Goal: Task Accomplishment & Management: Manage account settings

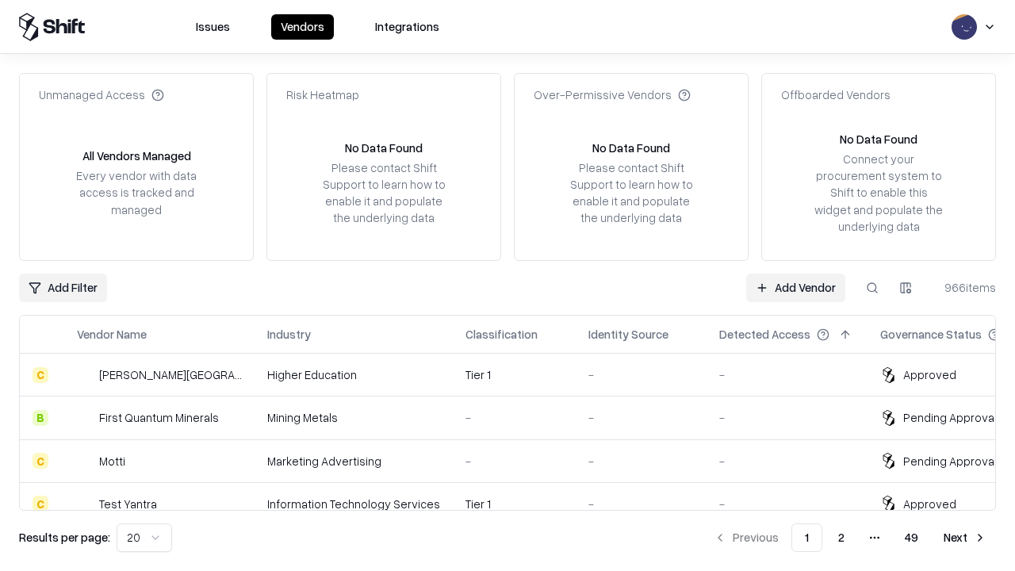
click at [795, 287] on link "Add Vendor" at bounding box center [795, 287] width 99 height 29
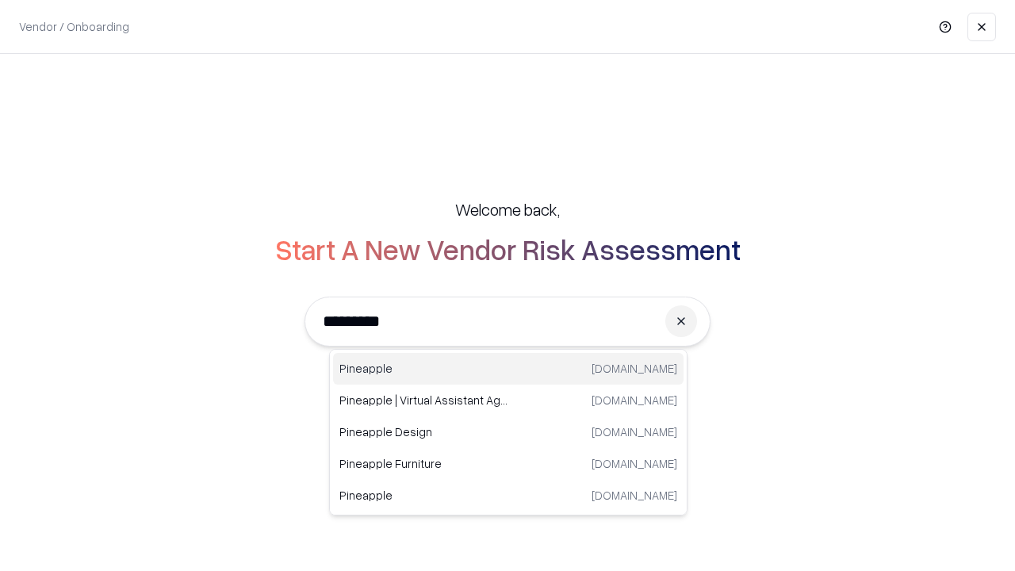
click at [508, 369] on div "Pineapple pineappleenergy.com" at bounding box center [508, 369] width 350 height 32
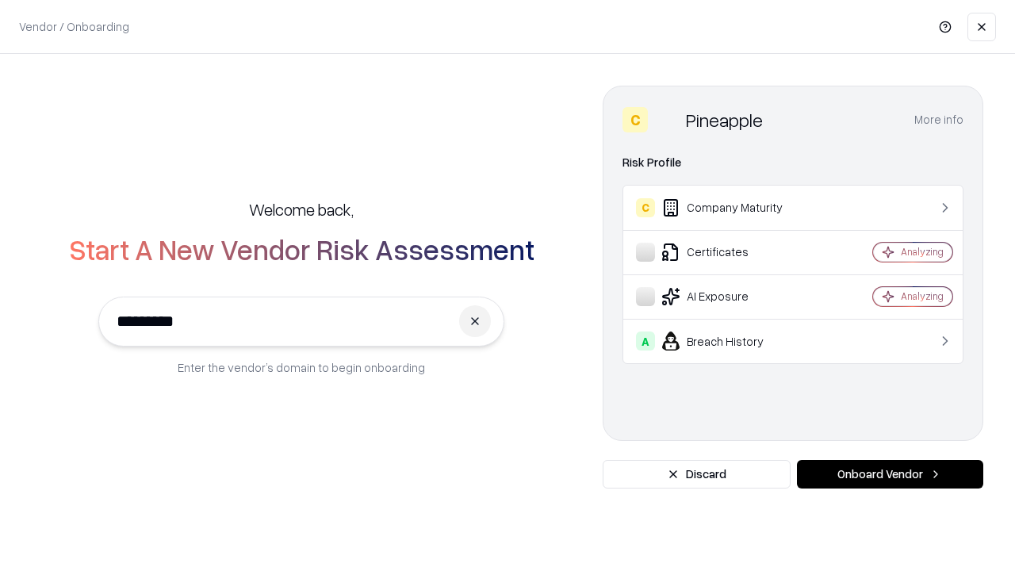
type input "*********"
click at [889, 474] on button "Onboard Vendor" at bounding box center [890, 474] width 186 height 29
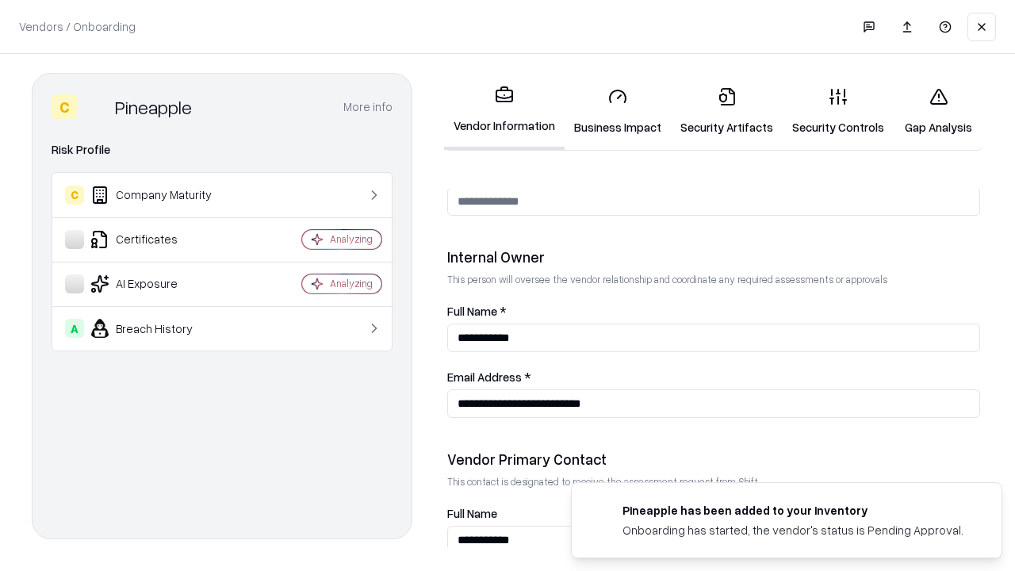
scroll to position [821, 0]
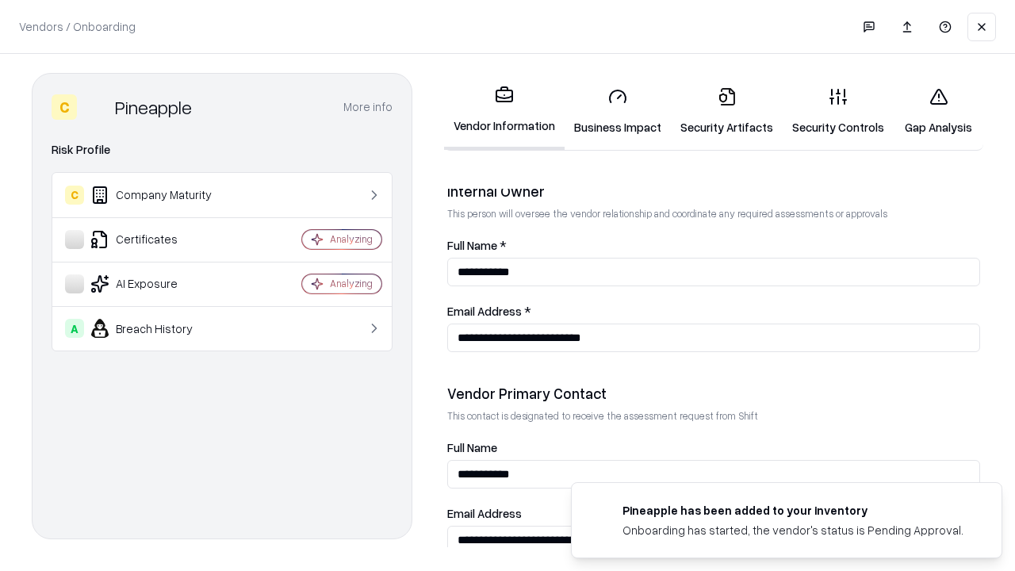
click at [726, 111] on link "Security Artifacts" at bounding box center [727, 112] width 112 height 74
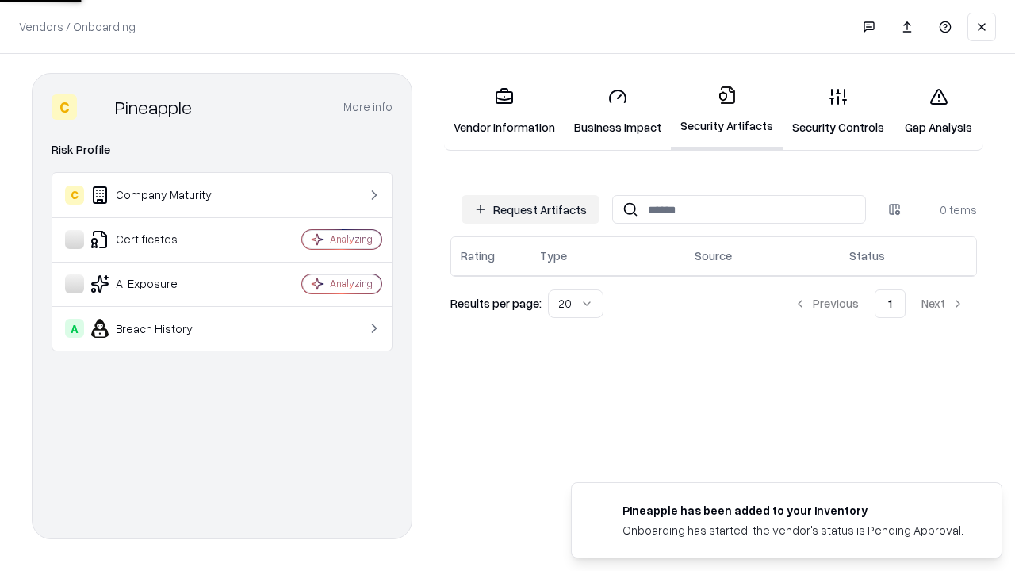
click at [530, 209] on button "Request Artifacts" at bounding box center [530, 209] width 138 height 29
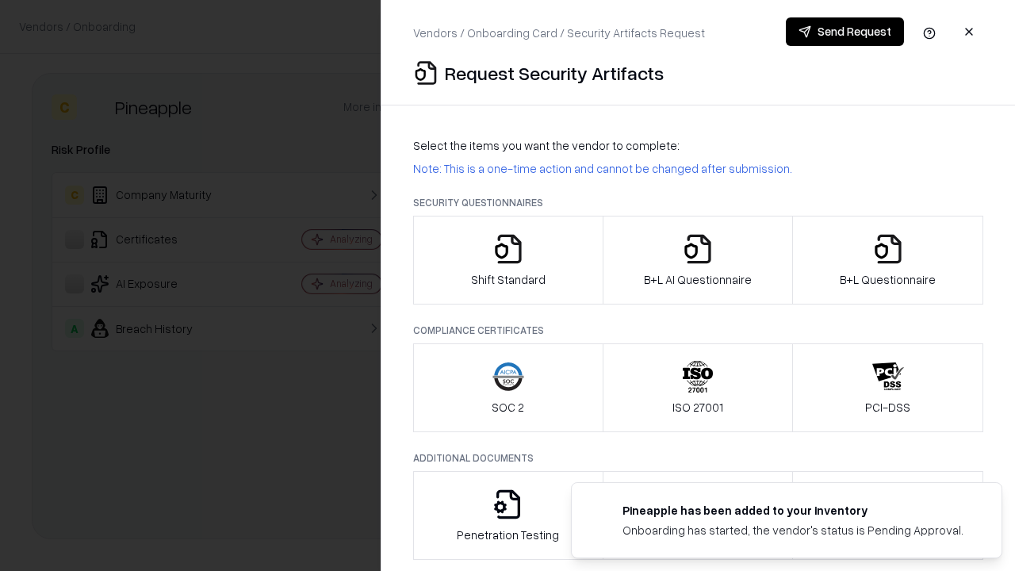
click at [887, 260] on icon "button" at bounding box center [888, 249] width 32 height 32
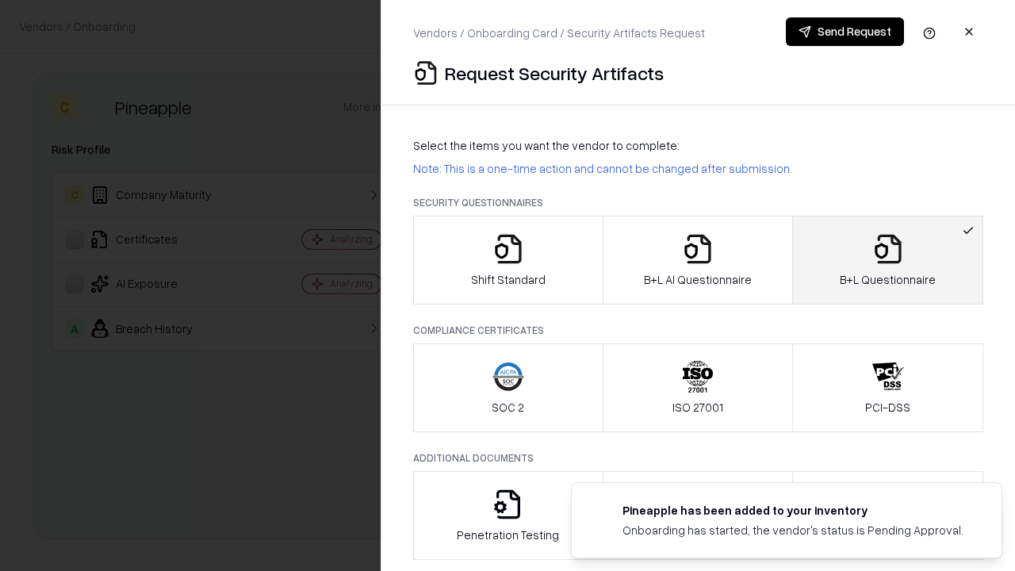
click at [697, 260] on icon "button" at bounding box center [698, 249] width 32 height 32
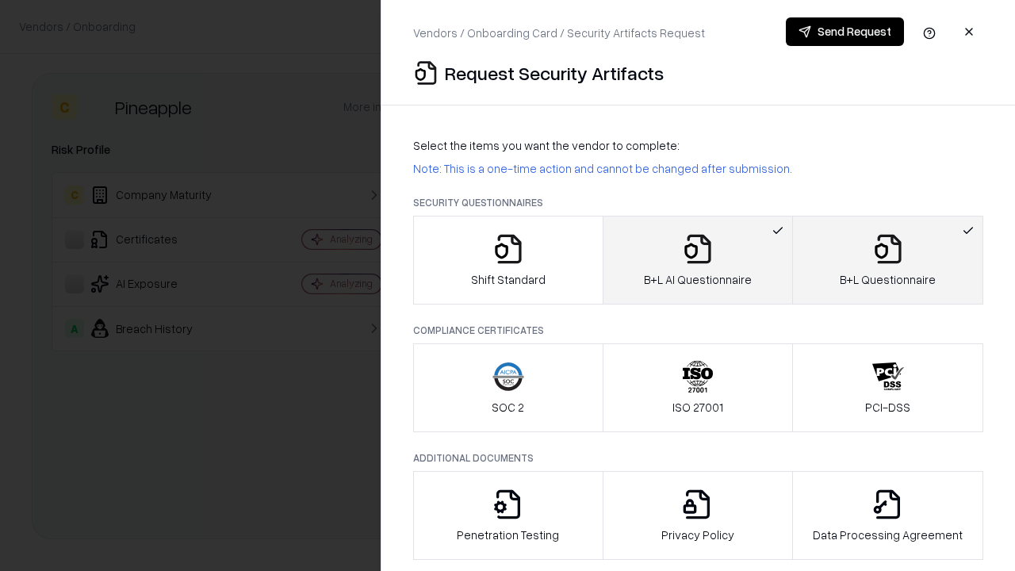
click at [844, 32] on button "Send Request" at bounding box center [844, 31] width 118 height 29
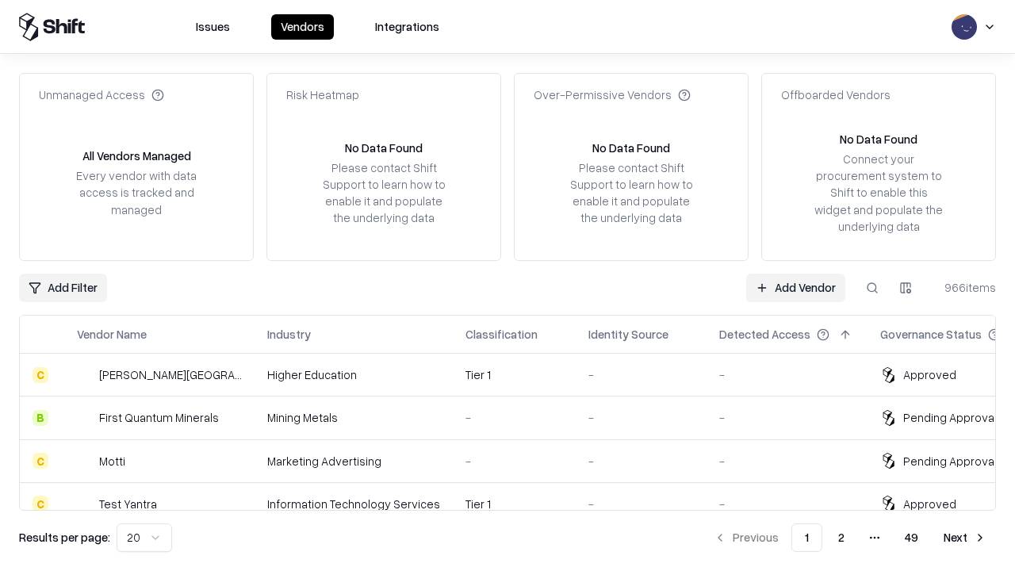
click at [872, 287] on button at bounding box center [872, 287] width 29 height 29
type input "*********"
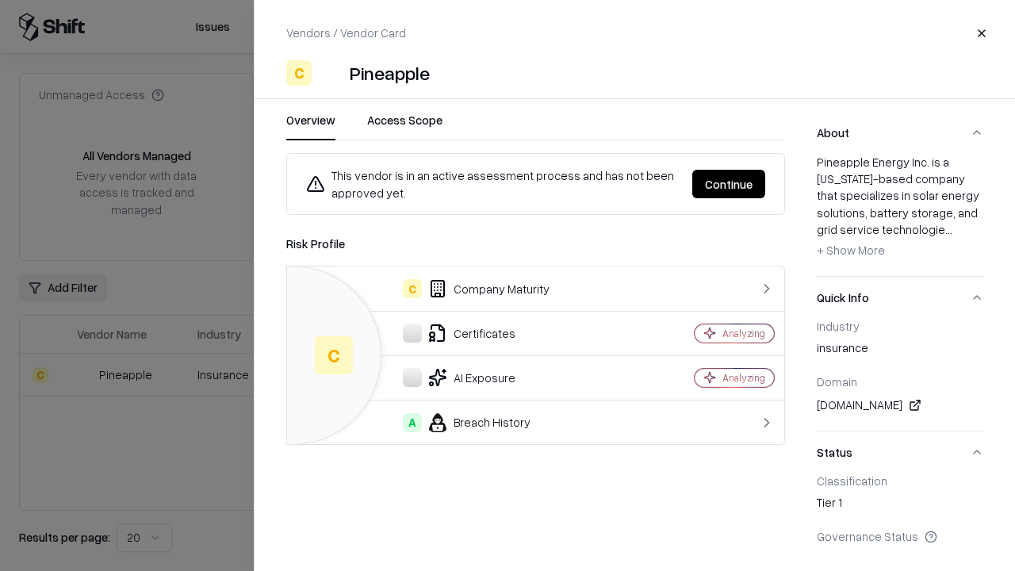
click at [728, 184] on button "Continue" at bounding box center [728, 184] width 73 height 29
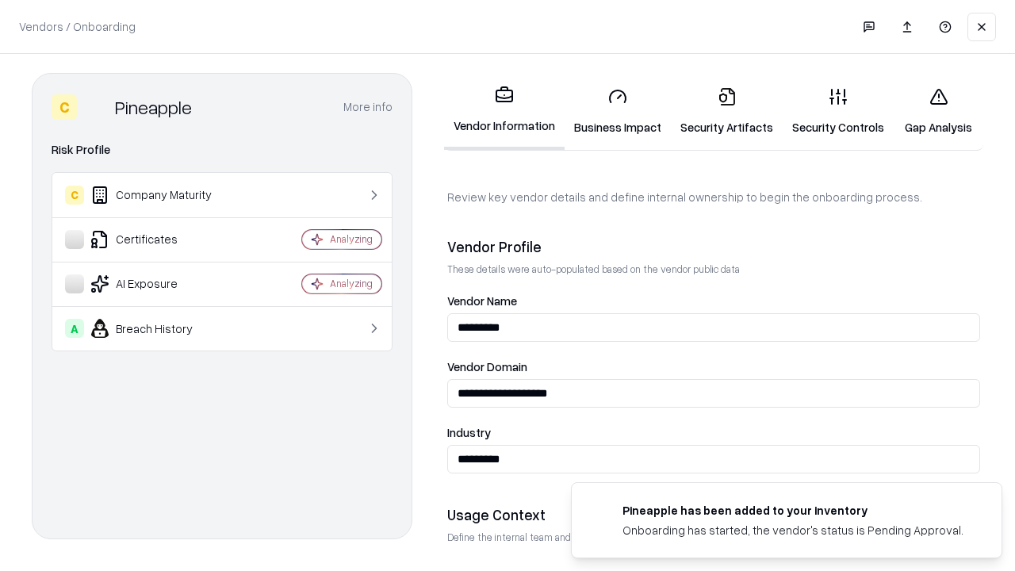
click at [726, 111] on link "Security Artifacts" at bounding box center [727, 112] width 112 height 74
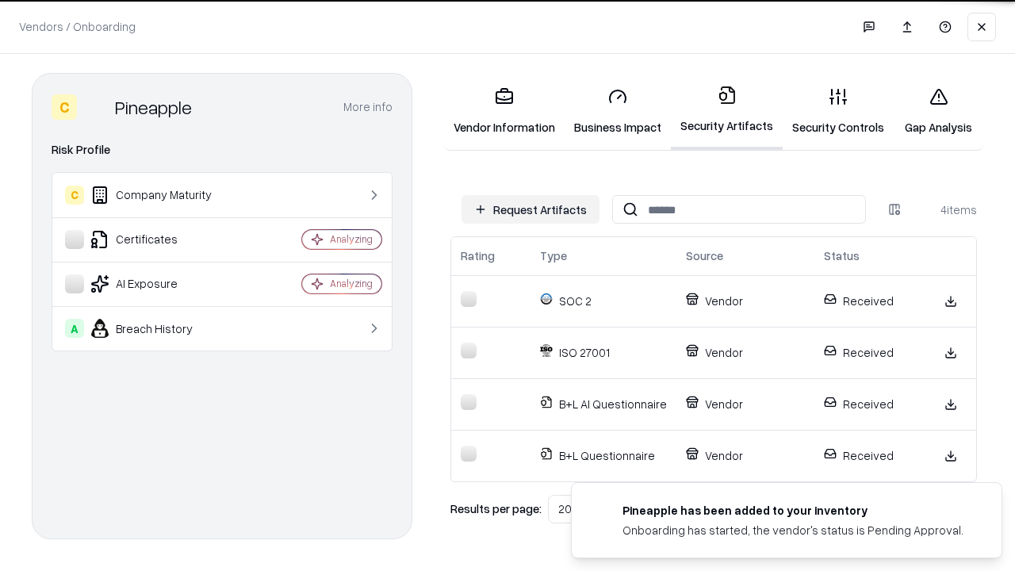
click at [938, 111] on link "Gap Analysis" at bounding box center [938, 112] width 90 height 74
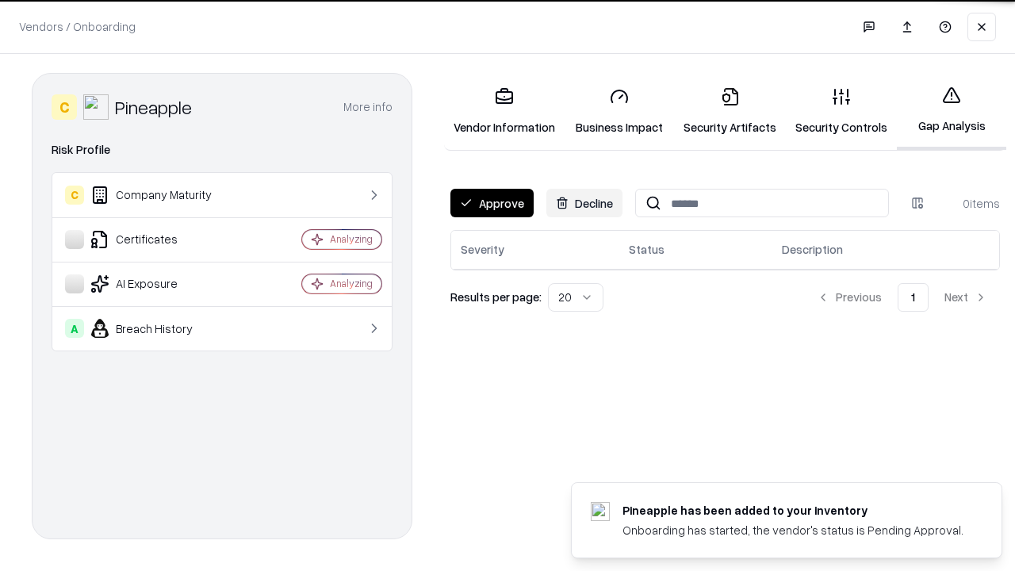
click at [491, 203] on button "Approve" at bounding box center [491, 203] width 83 height 29
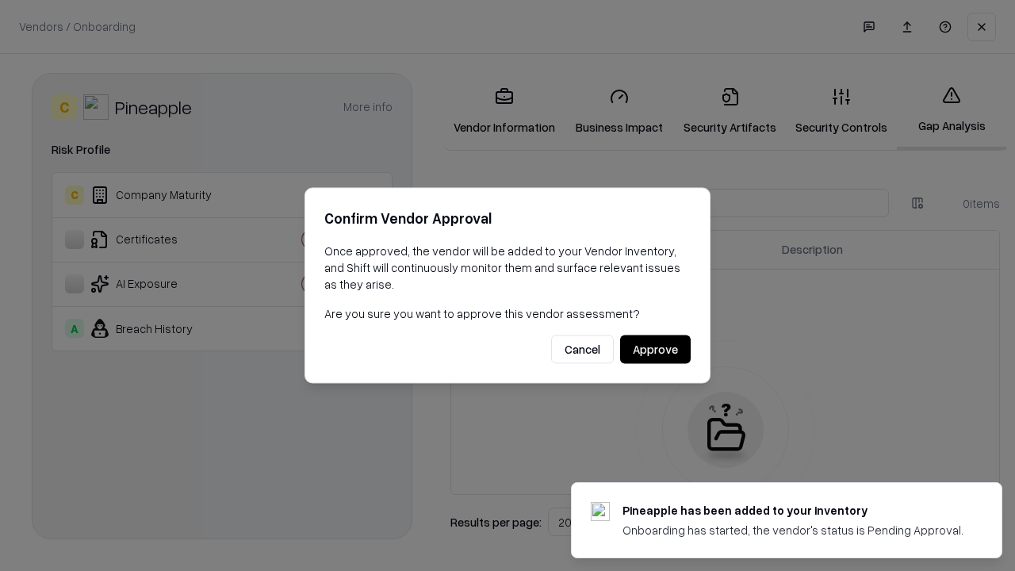
click at [655, 349] on button "Approve" at bounding box center [655, 349] width 71 height 29
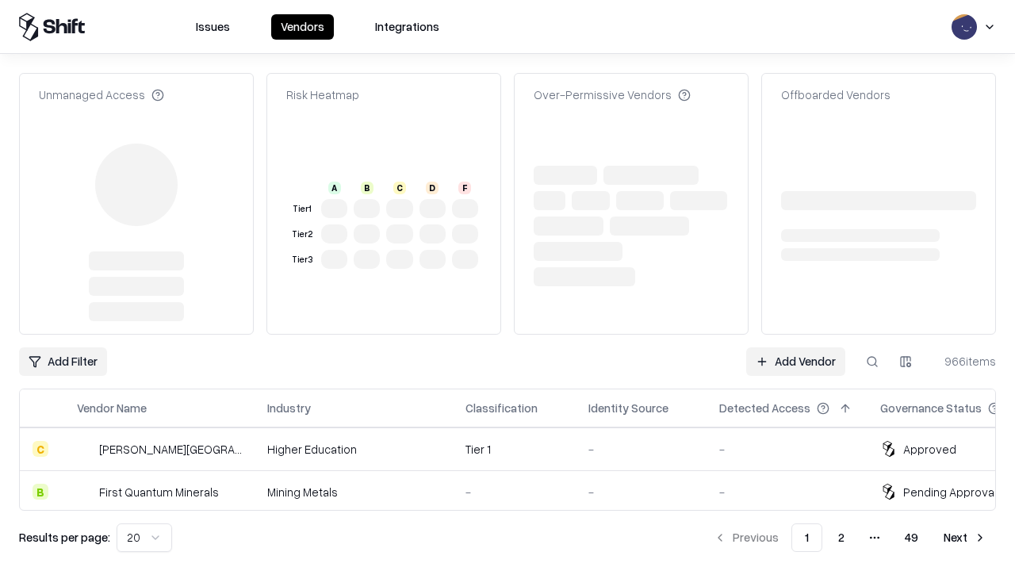
type input "*********"
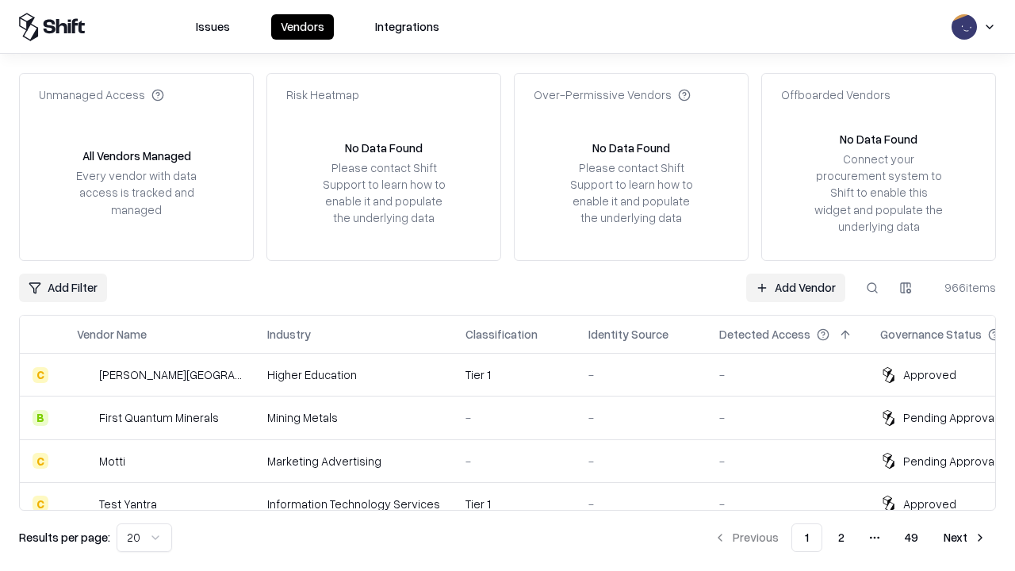
click at [795, 287] on link "Add Vendor" at bounding box center [795, 287] width 99 height 29
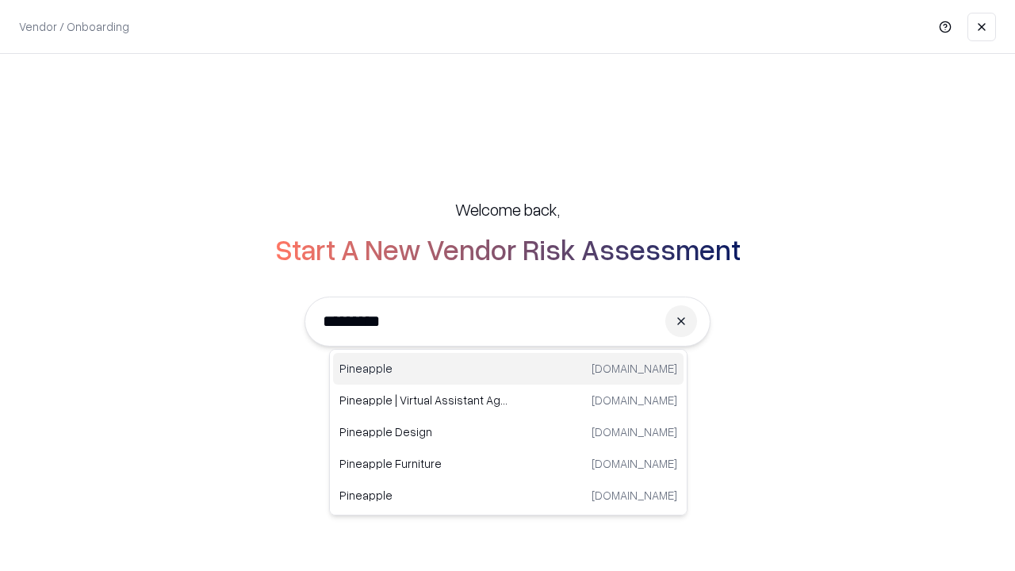
click at [508, 369] on div "Pineapple pineappleenergy.com" at bounding box center [508, 369] width 350 height 32
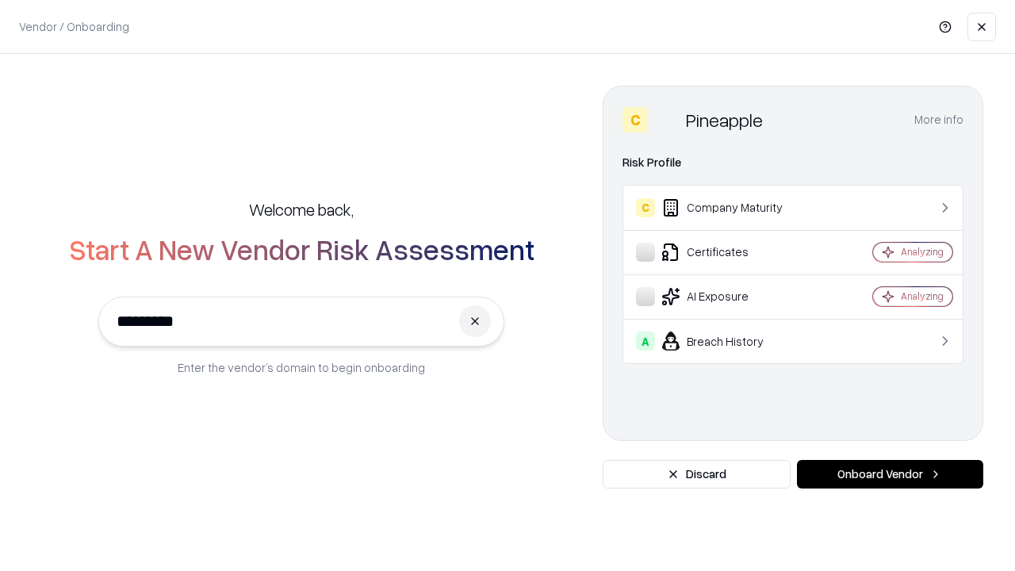
type input "*********"
click at [889, 474] on button "Onboard Vendor" at bounding box center [890, 474] width 186 height 29
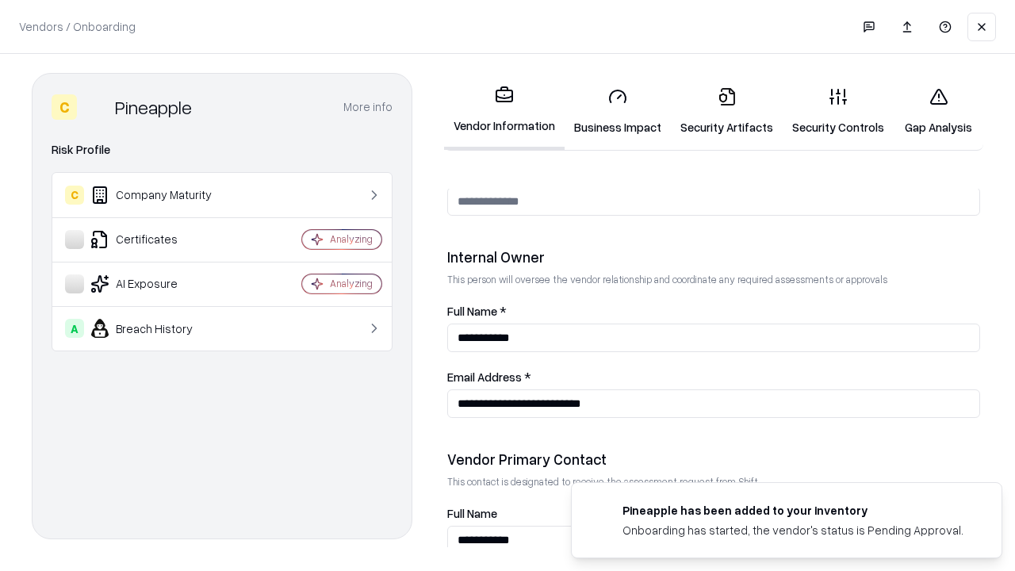
scroll to position [821, 0]
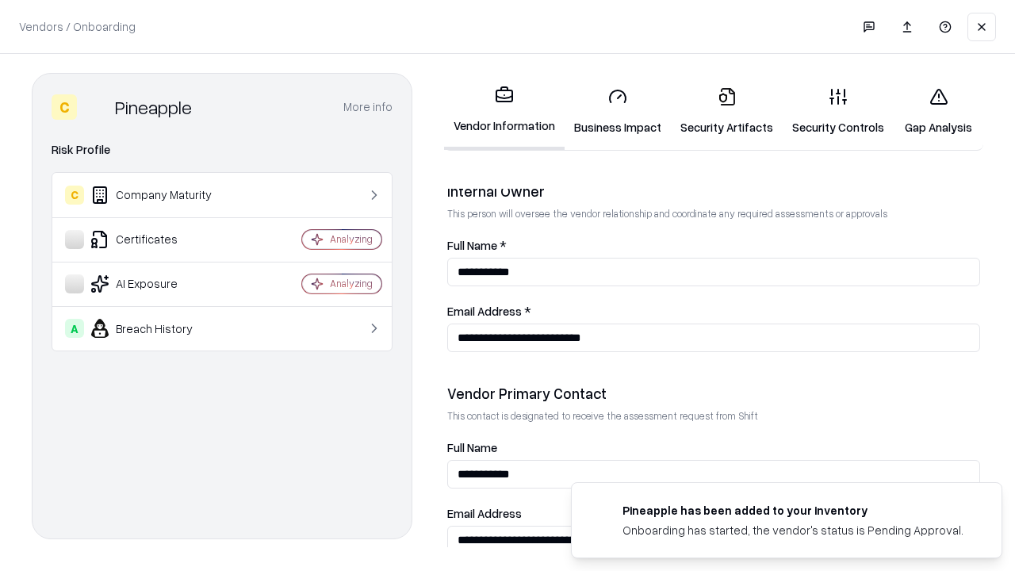
click at [938, 111] on link "Gap Analysis" at bounding box center [938, 112] width 90 height 74
